Goal: Information Seeking & Learning: Find specific fact

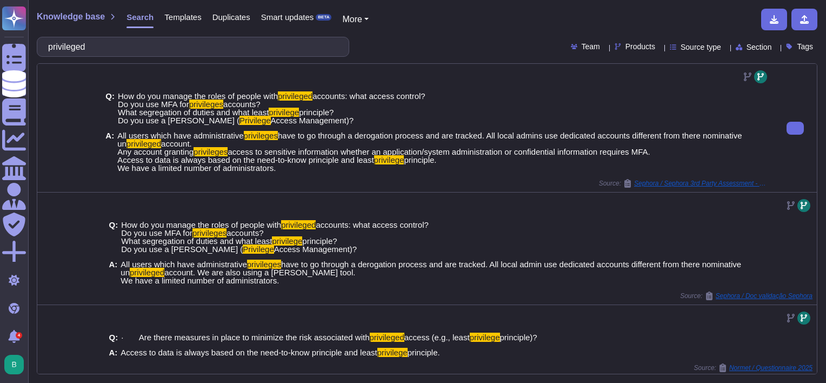
drag, startPoint x: 117, startPoint y: 132, endPoint x: 461, endPoint y: 168, distance: 345.7
click at [461, 168] on span "All users which have administrative privileges have to go through a derogation …" at bounding box center [443, 151] width 652 height 41
copy span "All users which have administrative privileges have to go through a derogation …"
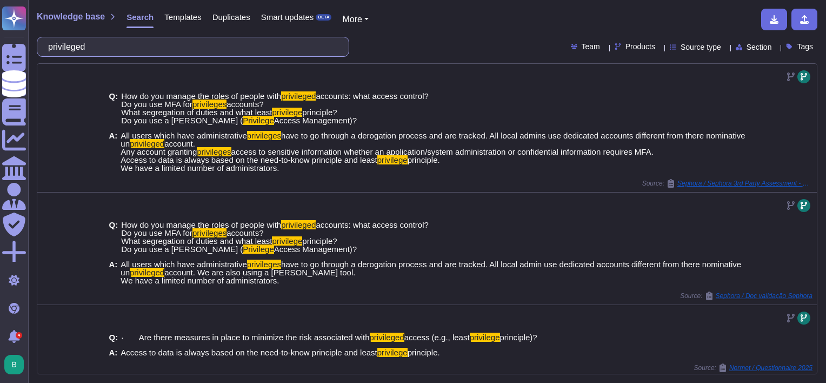
click at [232, 46] on input "privileged" at bounding box center [190, 46] width 295 height 19
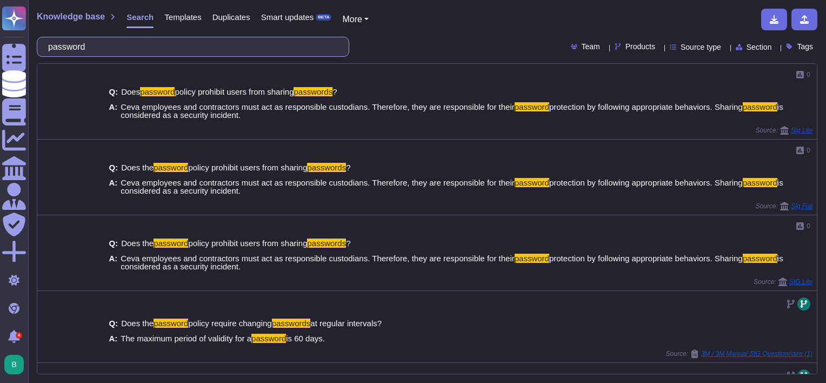
click at [108, 41] on input "password" at bounding box center [190, 46] width 295 height 19
click at [632, 50] on div "Products" at bounding box center [637, 47] width 45 height 8
click at [592, 15] on div "Knowledge base Search Templates Duplicates Smart updates BETA More" at bounding box center [423, 20] width 773 height 22
click at [234, 44] on input "password" at bounding box center [190, 46] width 295 height 19
click at [235, 44] on input "password" at bounding box center [190, 46] width 295 height 19
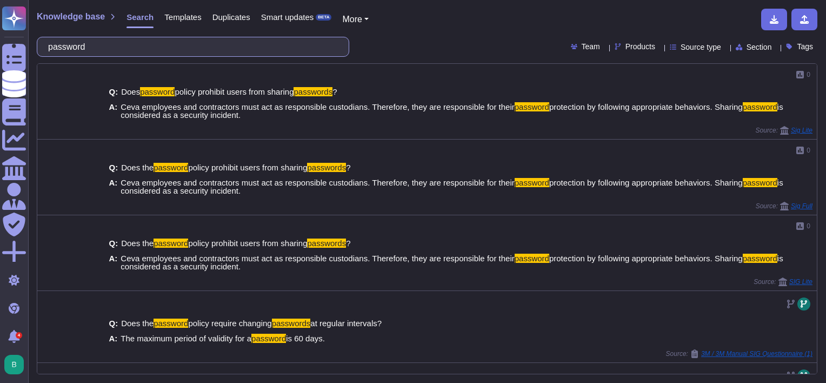
click at [236, 45] on input "password" at bounding box center [190, 46] width 295 height 19
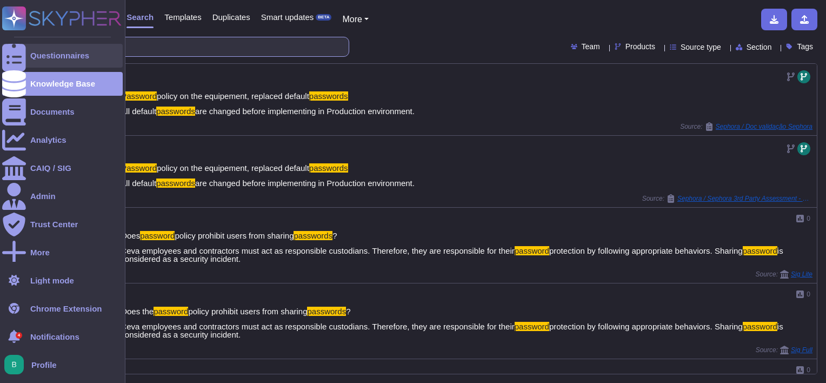
drag, startPoint x: 169, startPoint y: 44, endPoint x: 9, endPoint y: 45, distance: 160.0
click at [9, 45] on div "Questionnaires Knowledge Base Documents Analytics CAIQ / SIG Admin Trust Center…" at bounding box center [413, 191] width 826 height 383
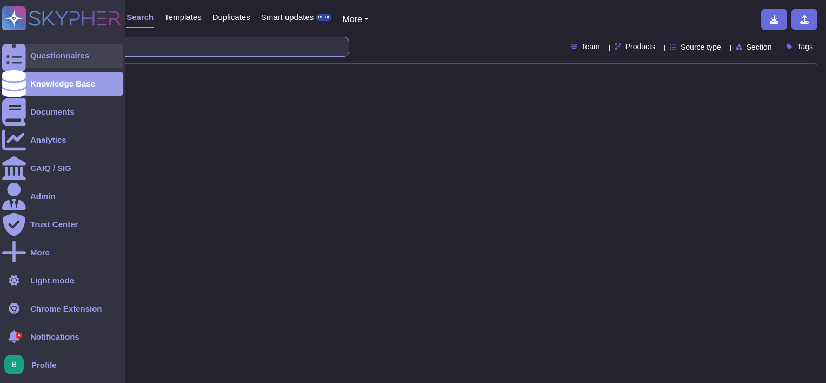
type input "password policy"
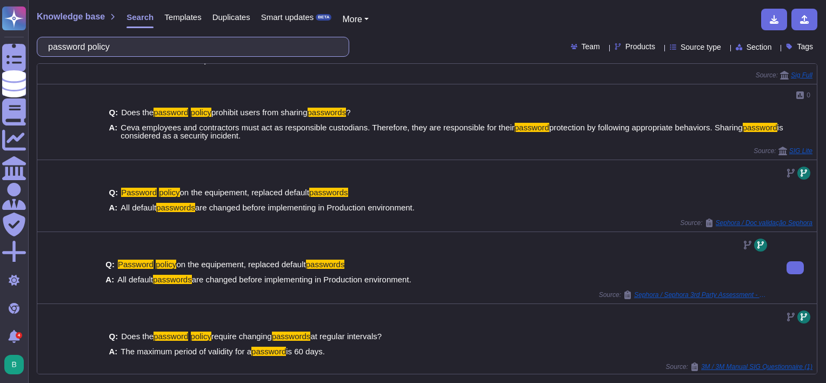
scroll to position [281, 0]
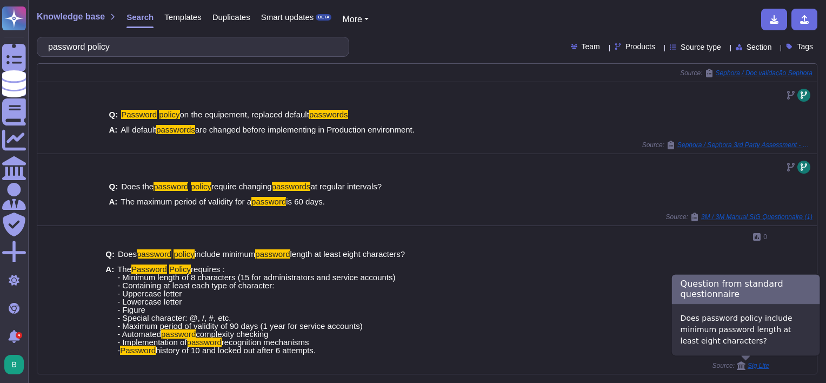
click at [759, 363] on span "Sig Lite" at bounding box center [759, 365] width 22 height 6
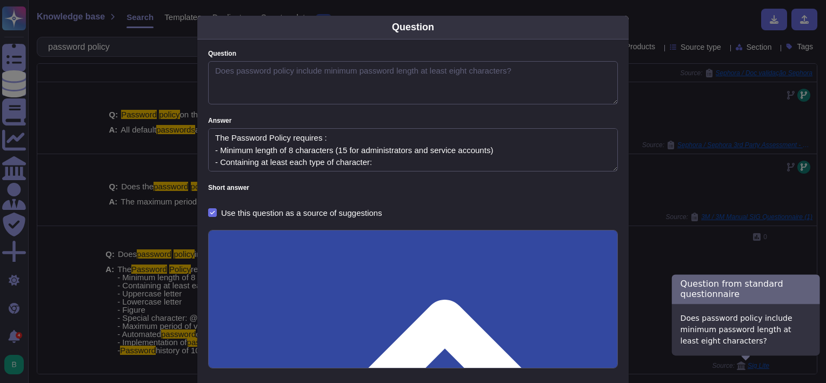
type textarea "Does password policy include minimum password length at least eight characters?"
type textarea "The Password Policy requires : - Minimum length of 8 characters (15 for adminis…"
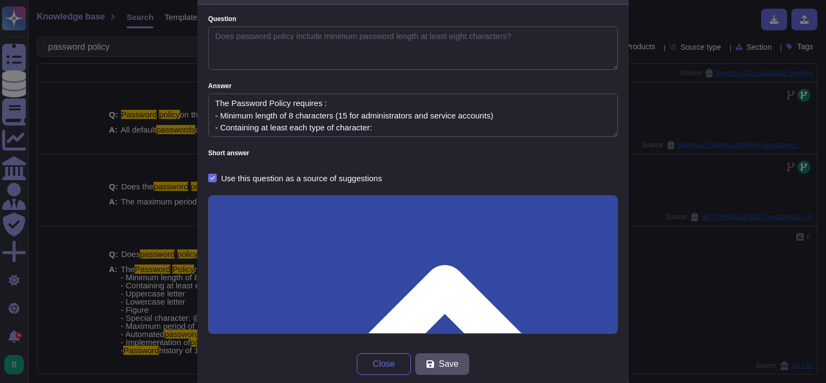
scroll to position [50, 0]
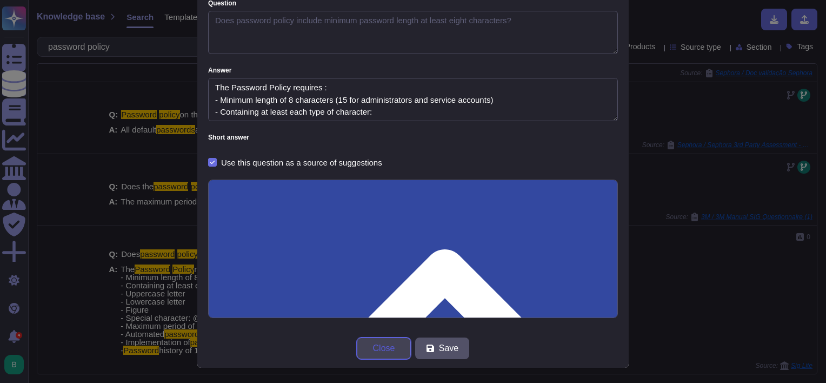
click at [382, 348] on span "Close" at bounding box center [384, 348] width 22 height 9
